Goal: Check status

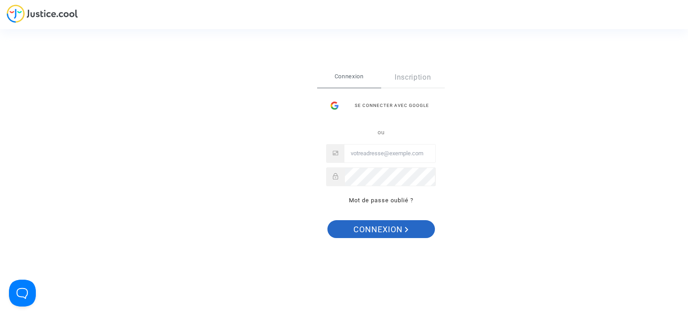
click at [398, 232] on span "Connexion" at bounding box center [381, 229] width 55 height 19
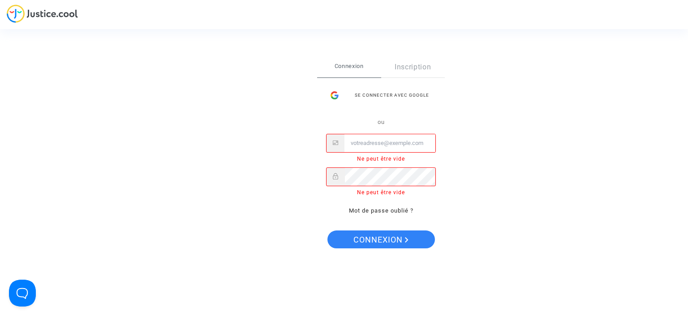
click at [358, 66] on span "Connexion" at bounding box center [349, 66] width 64 height 19
click at [368, 103] on div "Se connecter avec Google" at bounding box center [381, 95] width 110 height 18
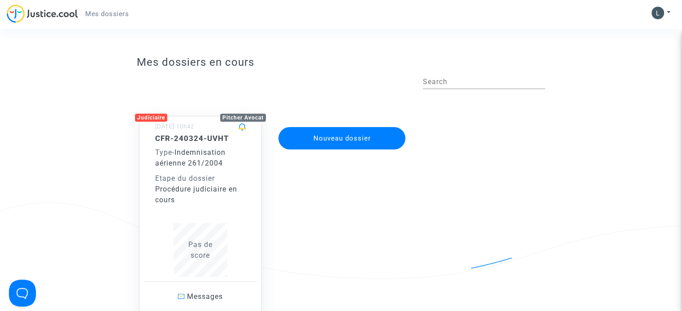
click at [214, 157] on span "Indemnisation aérienne 261/2004" at bounding box center [190, 157] width 70 height 19
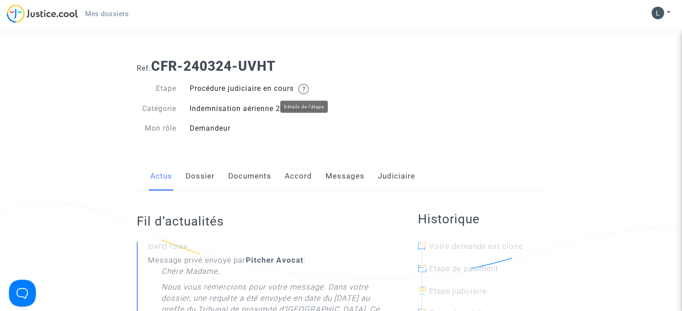
click at [307, 90] on img at bounding box center [303, 89] width 11 height 11
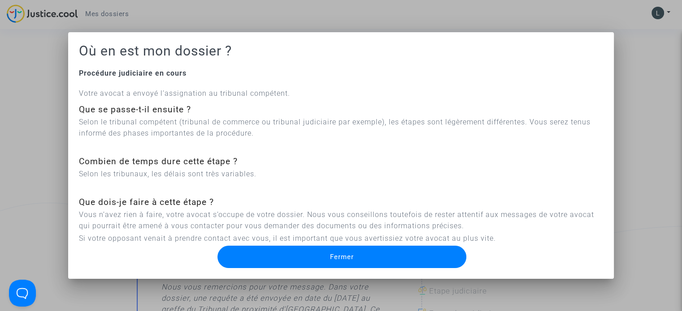
drag, startPoint x: 81, startPoint y: 121, endPoint x: 553, endPoint y: 145, distance: 472.9
click at [553, 145] on div "Votre avocat a envoyé l’assignation au tribunal compétent. Que se passe-t-il en…" at bounding box center [341, 166] width 524 height 156
drag, startPoint x: 81, startPoint y: 216, endPoint x: 590, endPoint y: 239, distance: 509.1
click at [590, 239] on div "Votre avocat a envoyé l’assignation au tribunal compétent. Que se passe-t-il en…" at bounding box center [341, 166] width 524 height 156
click at [333, 260] on span "Fermer" at bounding box center [342, 257] width 24 height 8
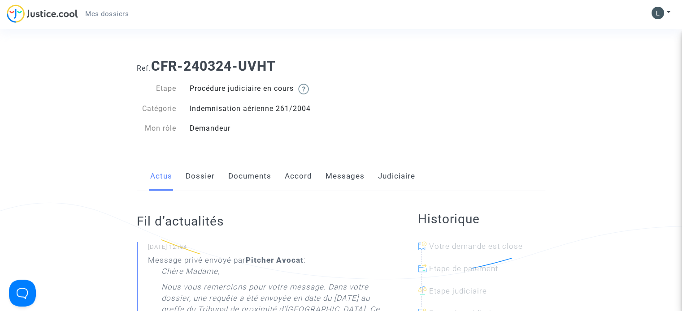
drag, startPoint x: 154, startPoint y: 65, endPoint x: 284, endPoint y: 69, distance: 130.0
click at [284, 69] on h1 "Ref. CFR-240324-UVHT" at bounding box center [341, 66] width 408 height 16
copy b "CFR-240324-UVHT"
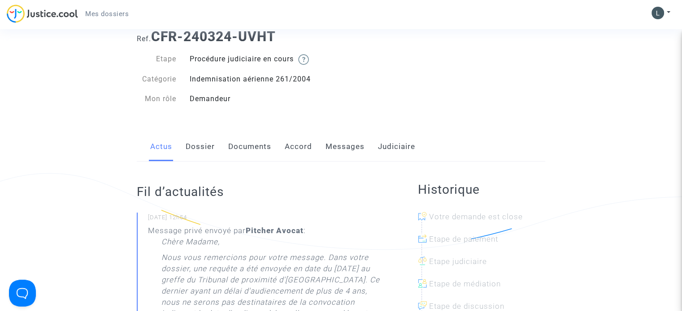
scroll to position [45, 0]
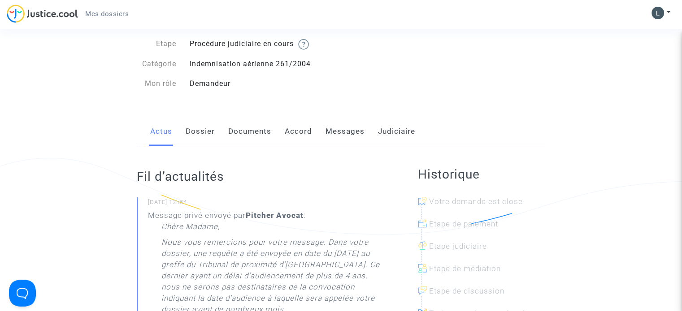
click at [206, 130] on link "Dossier" at bounding box center [200, 132] width 29 height 30
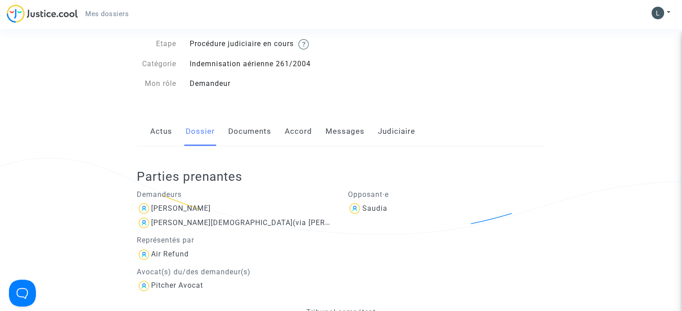
click at [244, 138] on link "Documents" at bounding box center [249, 132] width 43 height 30
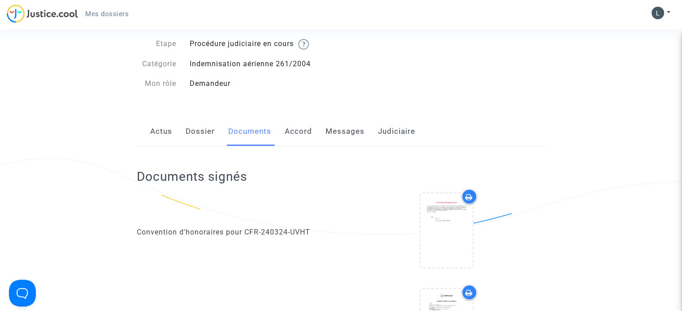
click at [309, 130] on link "Accord" at bounding box center [298, 132] width 27 height 30
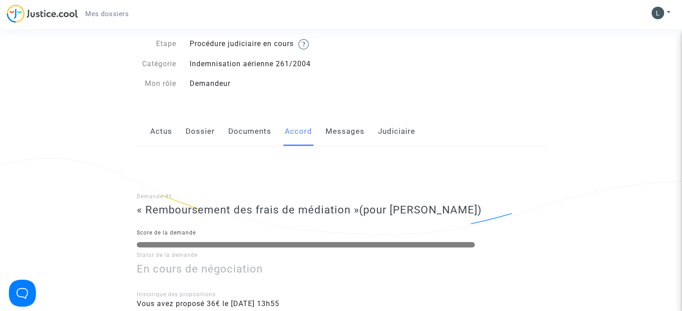
click at [351, 130] on link "Messages" at bounding box center [344, 132] width 39 height 30
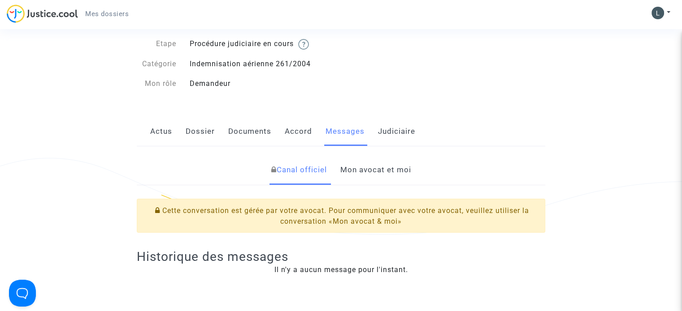
click at [394, 134] on link "Judiciaire" at bounding box center [396, 132] width 37 height 30
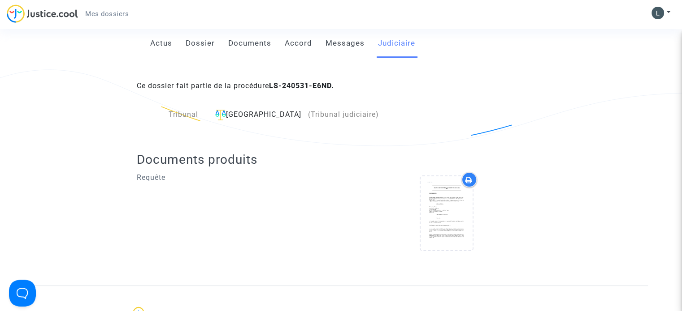
scroll to position [134, 0]
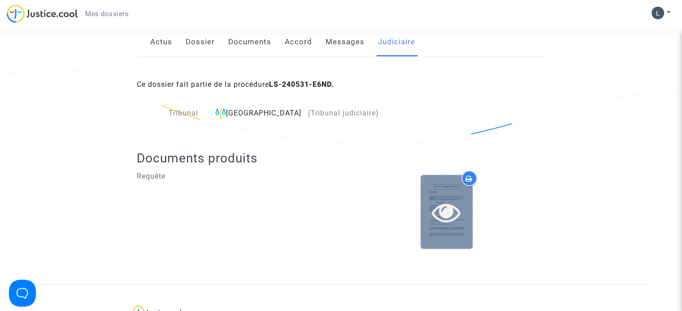
click at [432, 215] on icon at bounding box center [446, 212] width 29 height 29
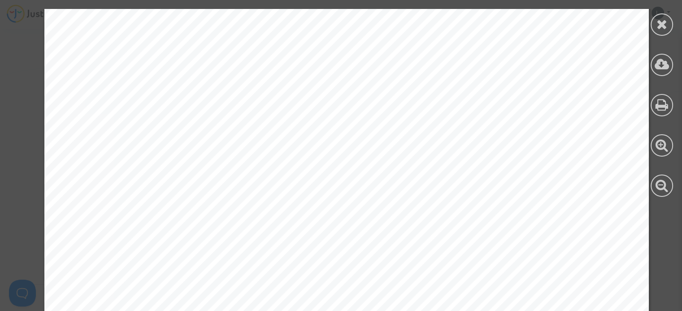
scroll to position [9724, 0]
click at [669, 30] on div at bounding box center [661, 24] width 22 height 22
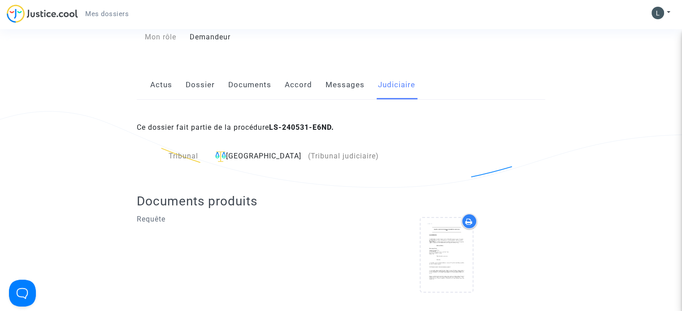
scroll to position [90, 0]
